Goal: Entertainment & Leisure: Consume media (video, audio)

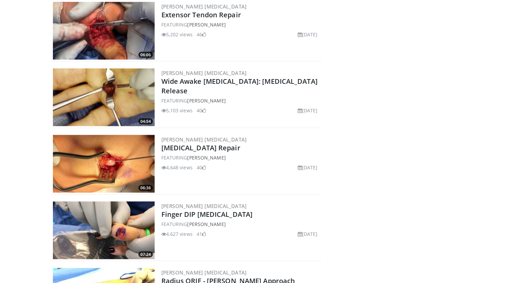
scroll to position [1732, 0]
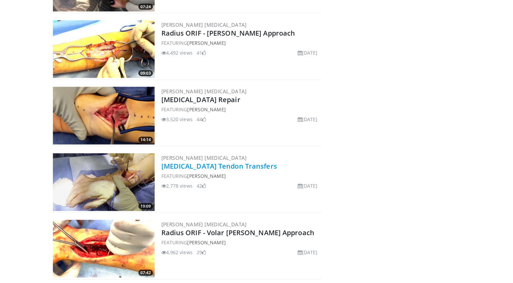
click at [185, 163] on link "[MEDICAL_DATA] Tendon Transfers" at bounding box center [219, 165] width 116 height 9
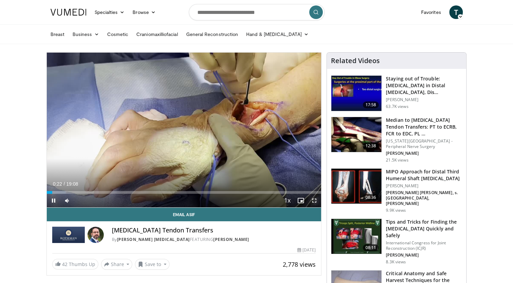
click at [314, 199] on span "Video Player" at bounding box center [315, 201] width 14 height 14
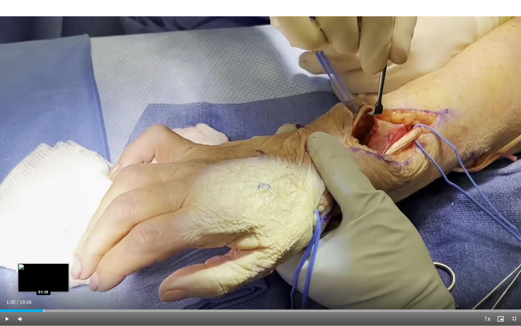
click at [43, 283] on div "Progress Bar" at bounding box center [43, 310] width 1 height 3
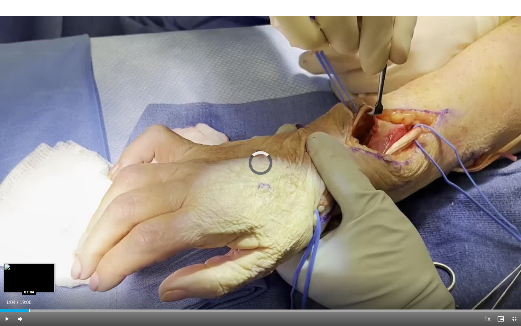
click at [29, 283] on div "Progress Bar" at bounding box center [29, 310] width 1 height 3
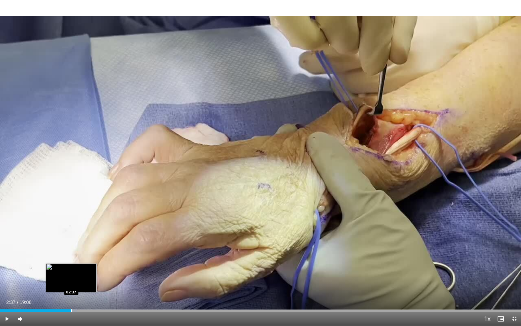
click at [71, 283] on div "Progress Bar" at bounding box center [71, 310] width 1 height 3
click at [513, 283] on span "Video Player" at bounding box center [514, 319] width 14 height 14
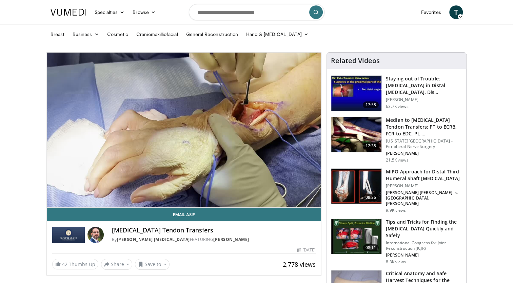
scroll to position [247, 0]
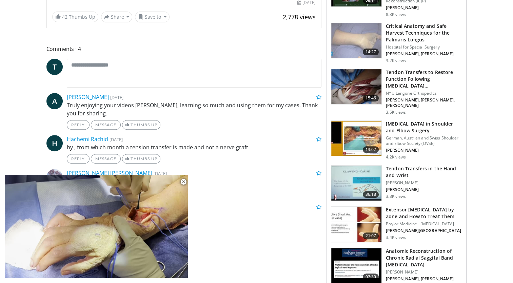
click at [393, 120] on h3 "Radial Nerve in Shoulder and Elbow Surgery" at bounding box center [424, 127] width 76 height 14
